Goal: Browse casually

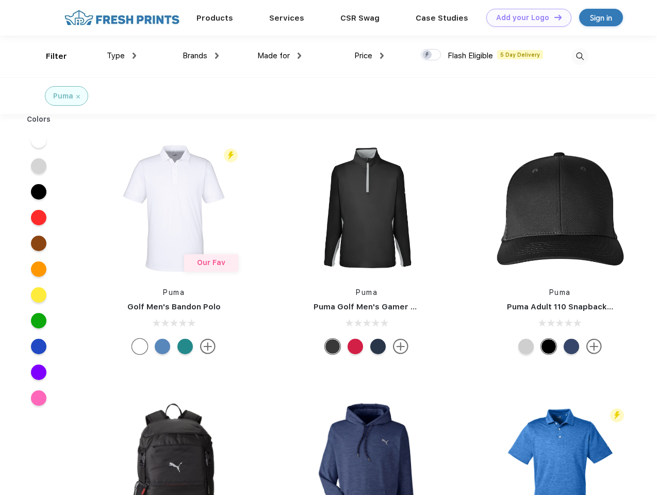
click at [525, 18] on link "Add your Logo Design Tool" at bounding box center [528, 18] width 85 height 18
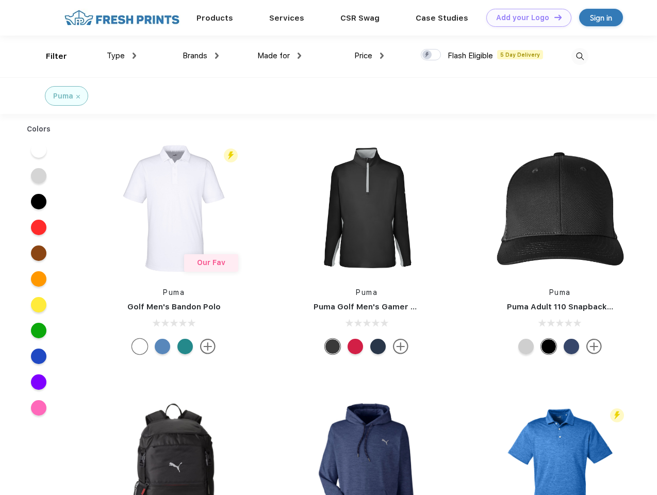
click at [0, 0] on div "Design Tool" at bounding box center [0, 0] width 0 height 0
click at [553, 17] on link "Add your Logo Design Tool" at bounding box center [528, 18] width 85 height 18
click at [49, 56] on div "Filter" at bounding box center [56, 57] width 21 height 12
click at [122, 56] on span "Type" at bounding box center [116, 55] width 18 height 9
click at [200, 56] on span "Brands" at bounding box center [194, 55] width 25 height 9
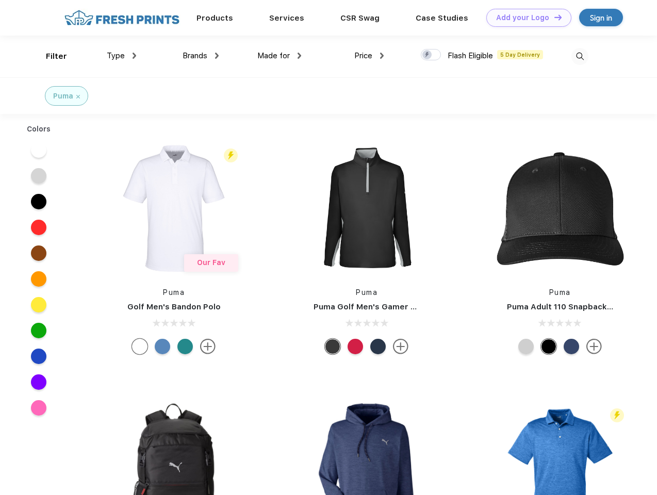
click at [279, 56] on span "Made for" at bounding box center [273, 55] width 32 height 9
click at [369, 56] on span "Price" at bounding box center [363, 55] width 18 height 9
click at [431, 55] on div at bounding box center [431, 54] width 20 height 11
click at [427, 55] on input "checkbox" at bounding box center [424, 51] width 7 height 7
click at [579, 56] on img at bounding box center [579, 56] width 17 height 17
